Goal: Transaction & Acquisition: Purchase product/service

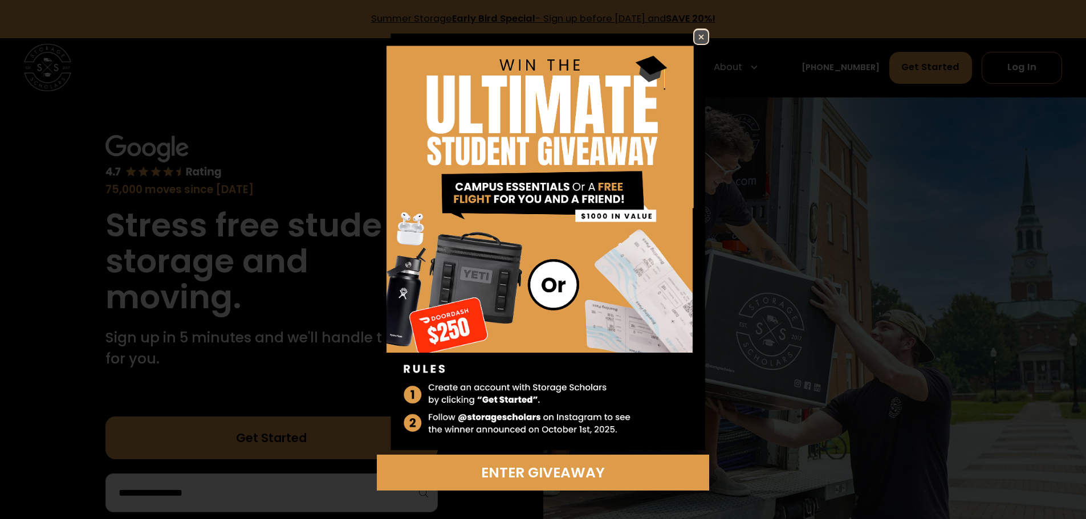
click at [698, 40] on img at bounding box center [701, 37] width 14 height 14
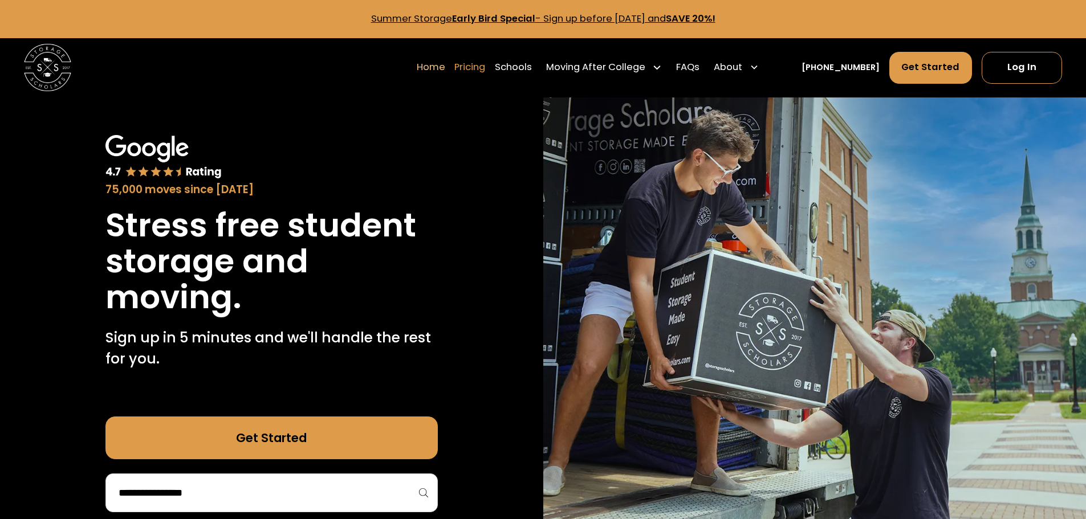
click at [484, 65] on link "Pricing" at bounding box center [469, 67] width 31 height 33
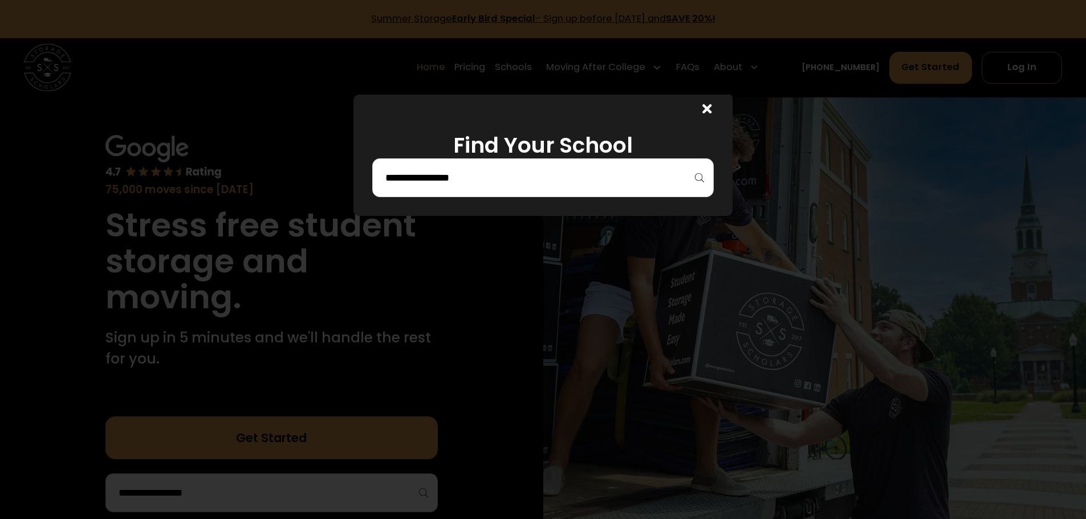
click at [429, 178] on input "search" at bounding box center [543, 177] width 318 height 19
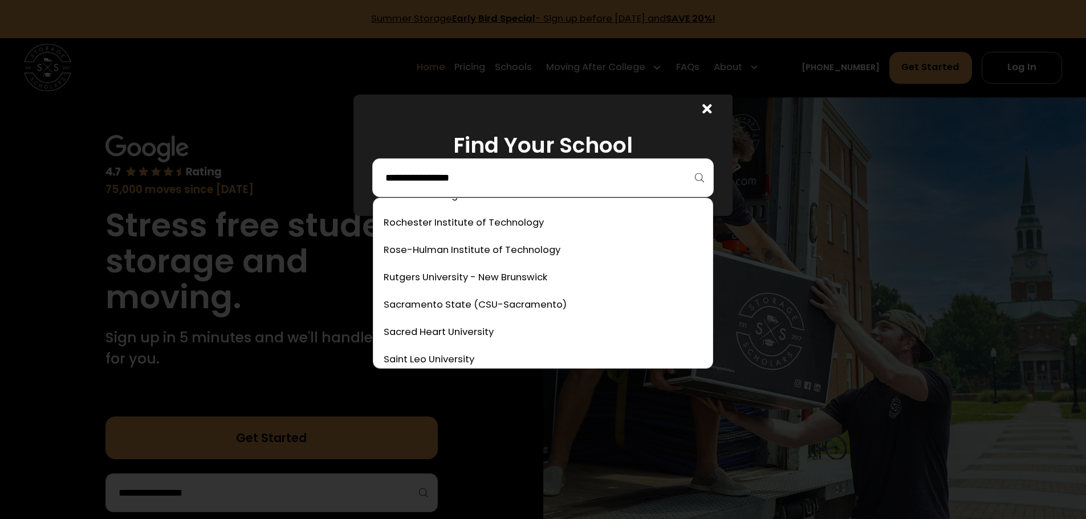
scroll to position [3543, 0]
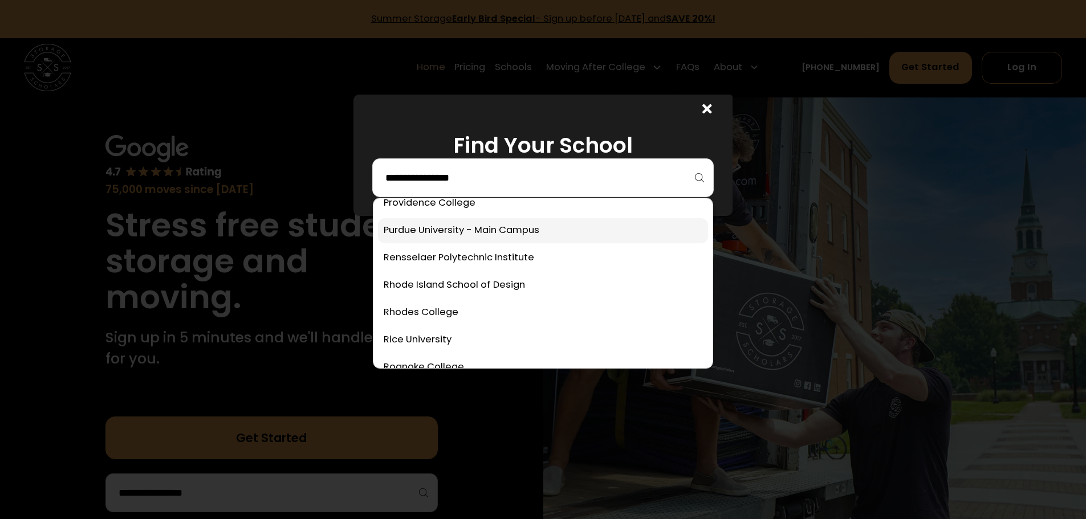
click at [424, 226] on link at bounding box center [543, 230] width 330 height 25
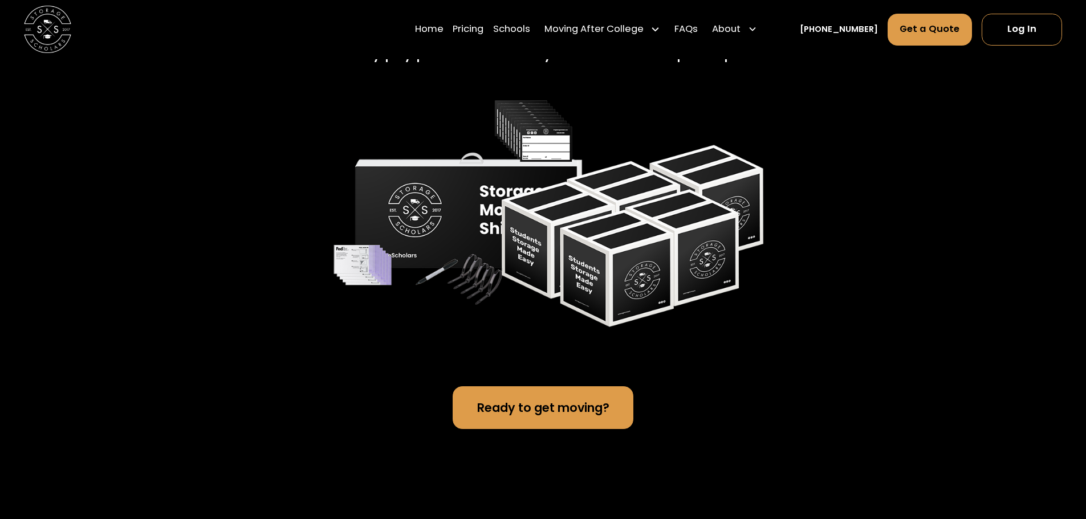
scroll to position [2508, 0]
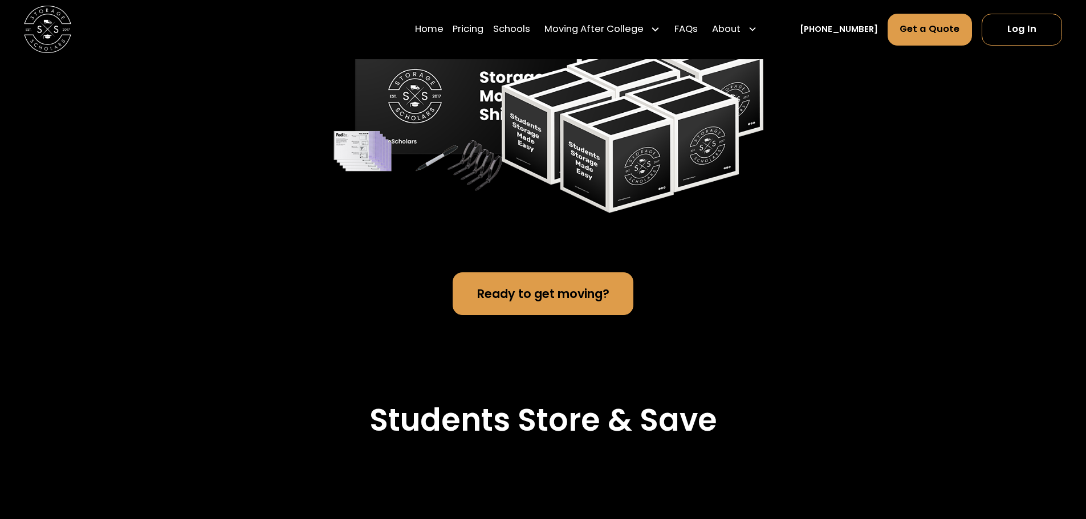
click at [536, 310] on link "Ready to get moving?" at bounding box center [543, 294] width 181 height 43
